Goal: Task Accomplishment & Management: Manage account settings

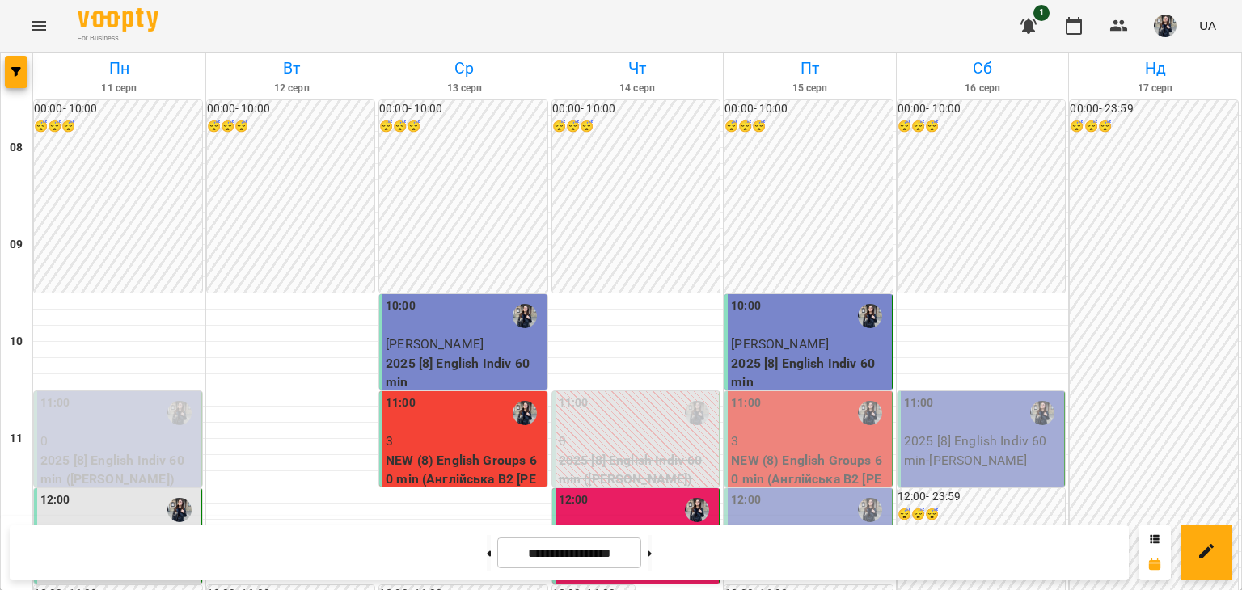
scroll to position [243, 0]
click at [760, 451] on p "NEW (8) English Groups 60 min (Англійська В2 [PERSON_NAME] - група)" at bounding box center [810, 479] width 158 height 57
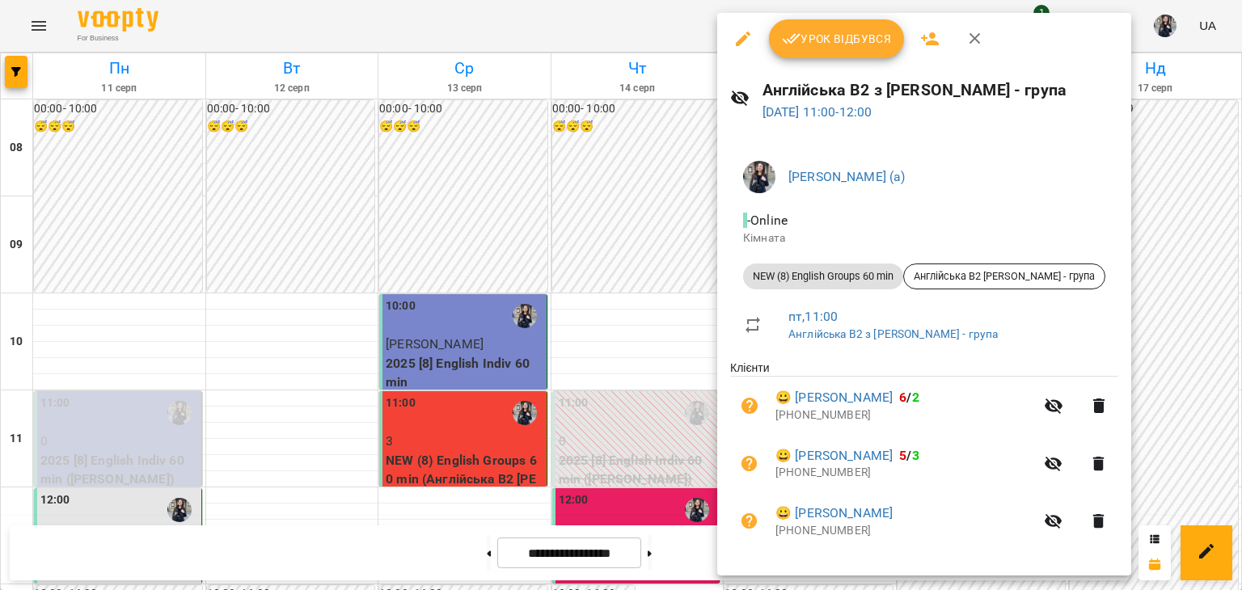
click at [814, 37] on span "Урок відбувся" at bounding box center [837, 38] width 110 height 19
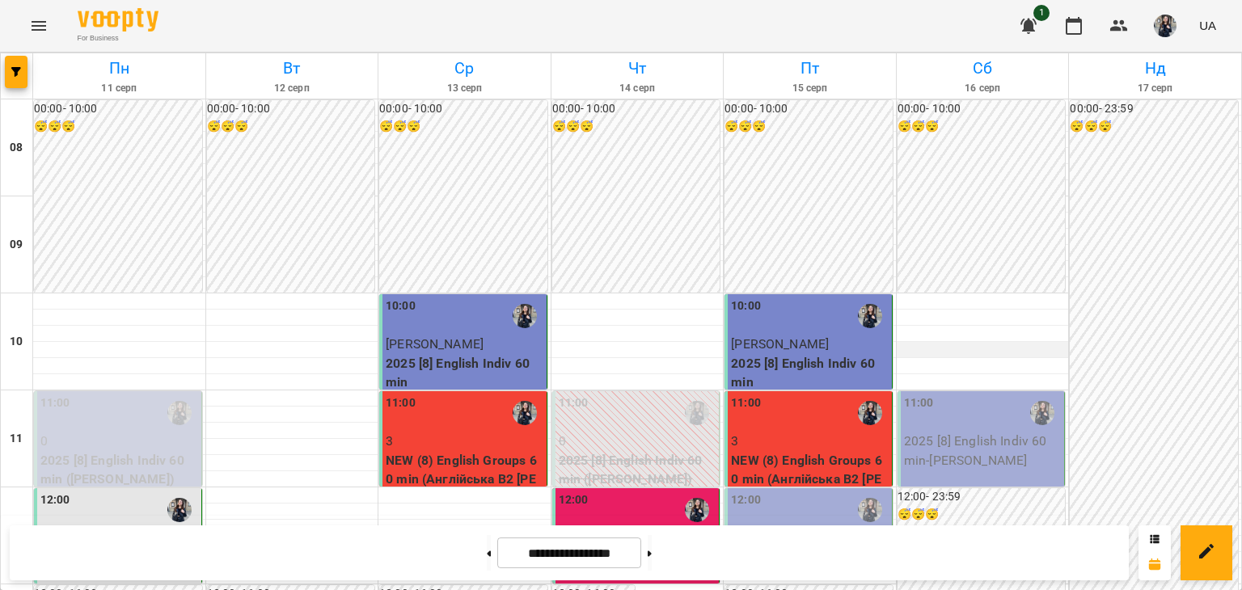
scroll to position [243, 0]
click at [847, 529] on p "Видолоб Неля" at bounding box center [810, 538] width 158 height 19
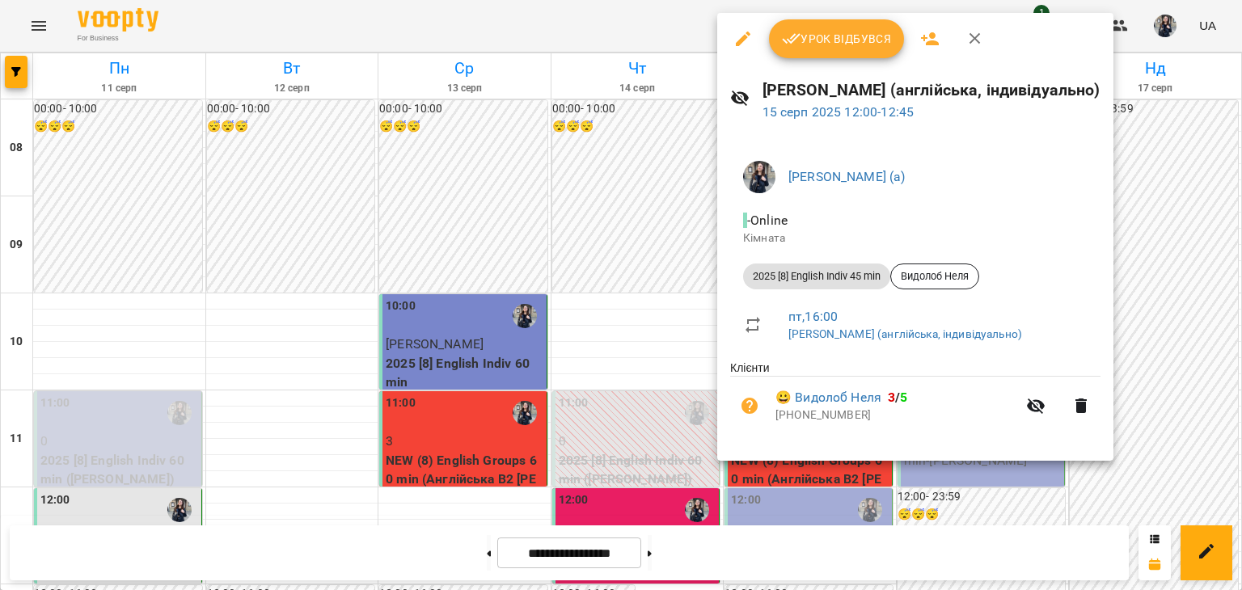
click at [795, 40] on icon "button" at bounding box center [791, 39] width 19 height 11
